Goal: Navigation & Orientation: Find specific page/section

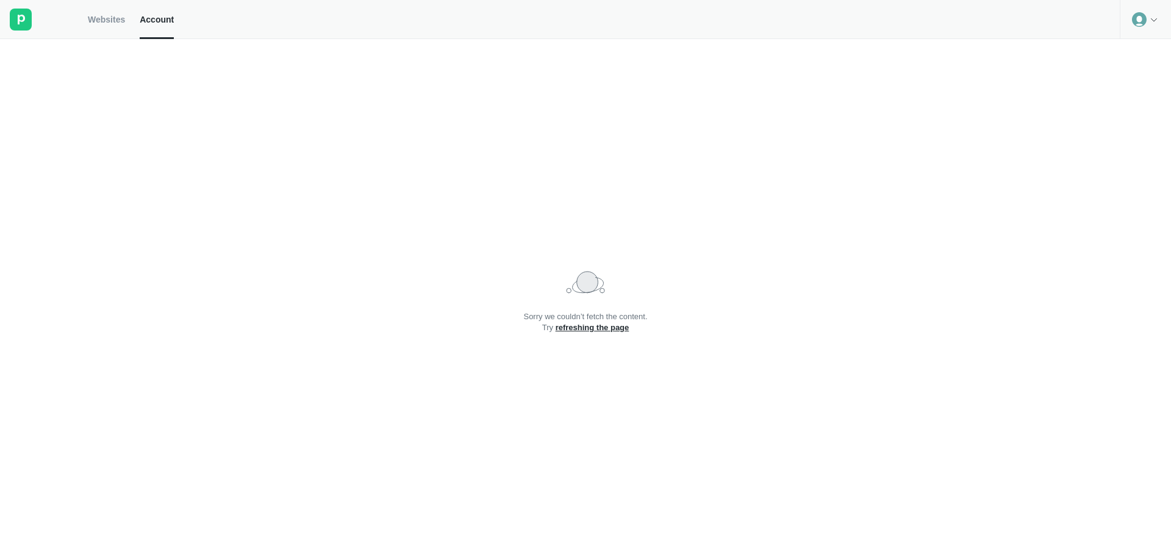
click at [98, 27] on link "Websites" at bounding box center [106, 19] width 37 height 39
click at [156, 22] on span "Account" at bounding box center [157, 19] width 34 height 11
